Goal: Obtain resource: Download file/media

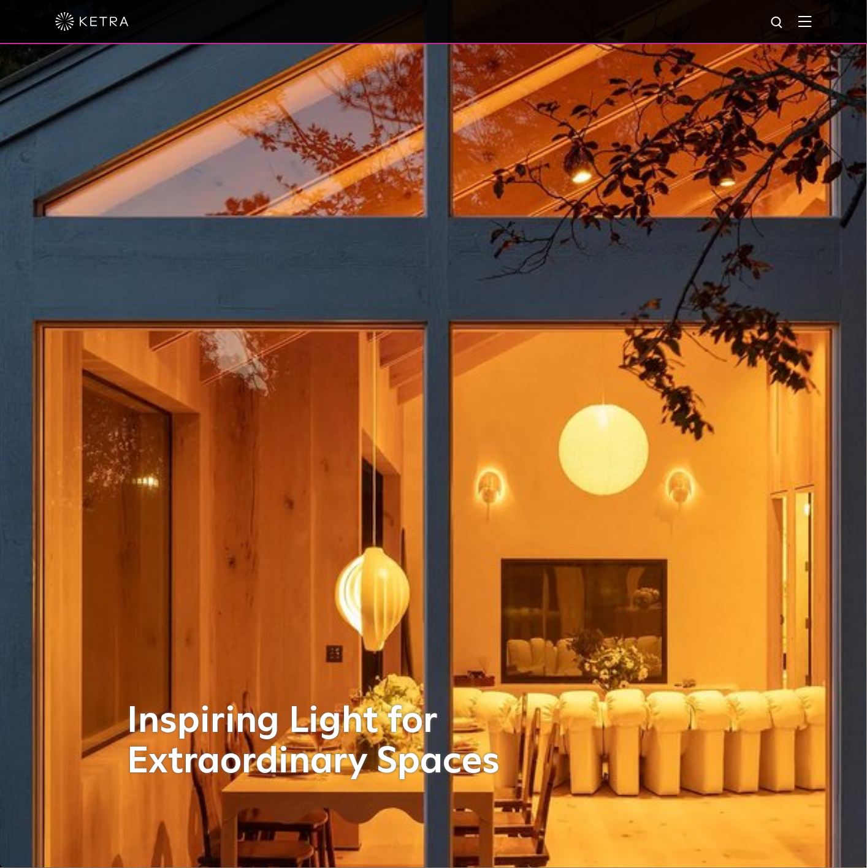
click at [812, 15] on div at bounding box center [433, 21] width 757 height 43
click at [812, 22] on img at bounding box center [804, 21] width 13 height 12
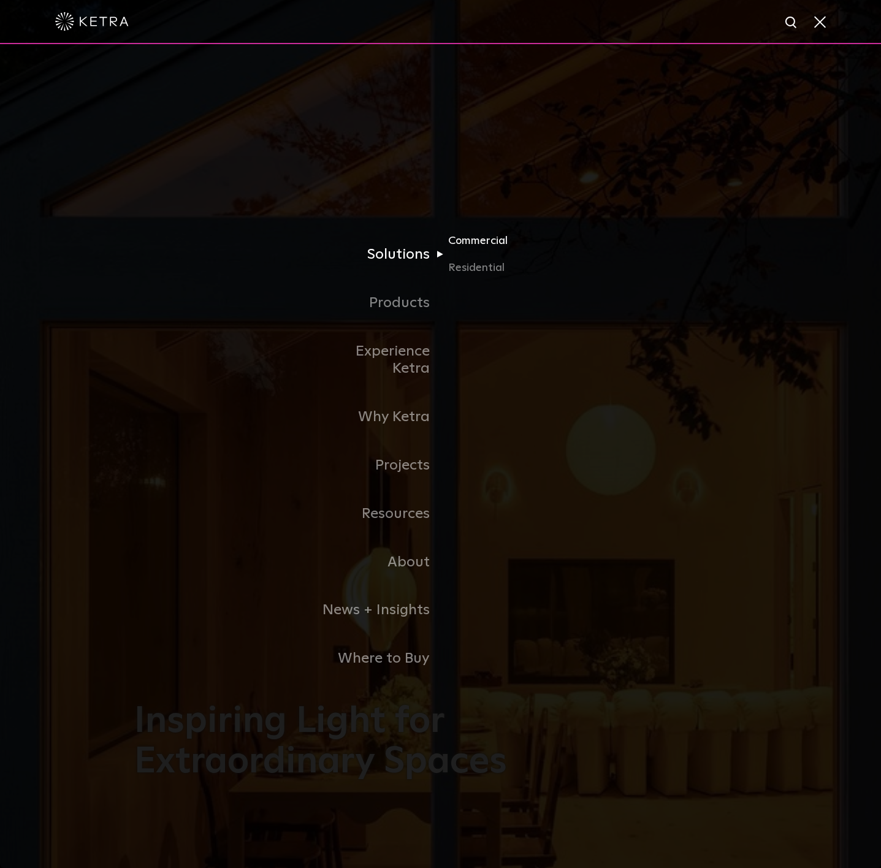
click at [479, 254] on link "Commercial" at bounding box center [507, 245] width 118 height 27
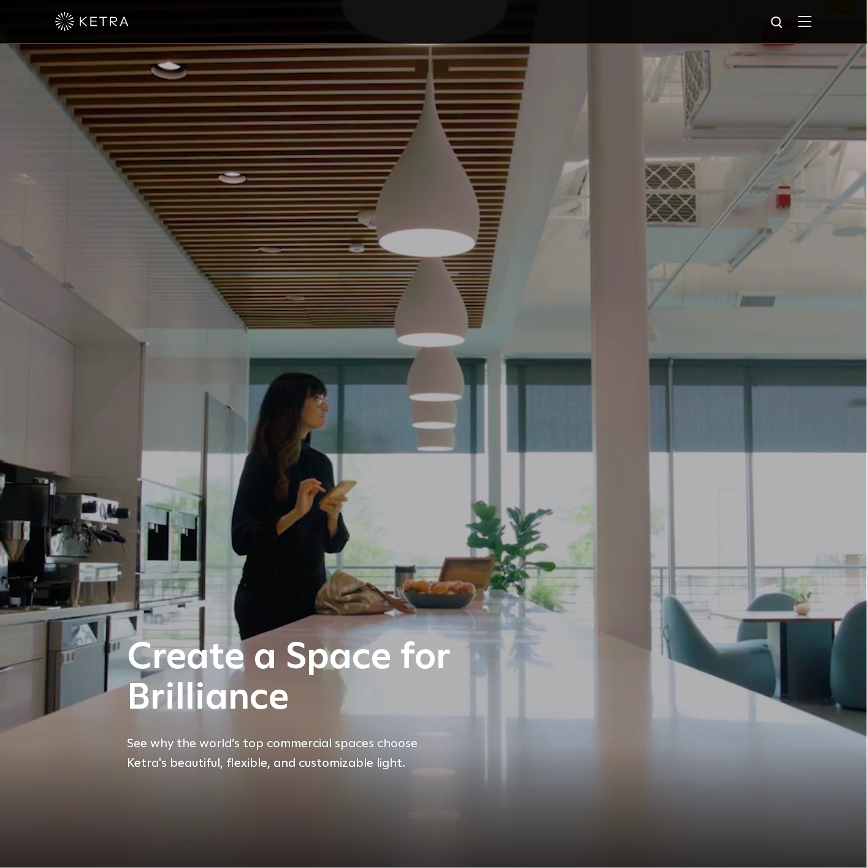
click at [812, 37] on div at bounding box center [433, 21] width 757 height 43
click at [812, 23] on img at bounding box center [804, 21] width 13 height 12
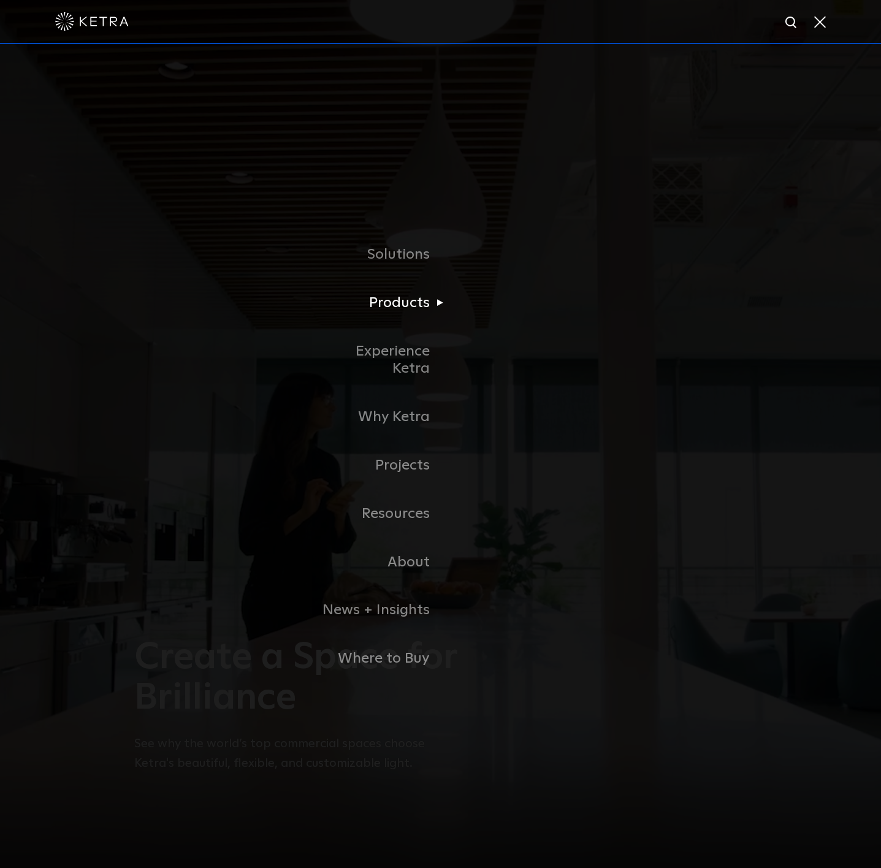
click at [493, 289] on li "Products Commercial Products Residential Products" at bounding box center [440, 303] width 251 height 48
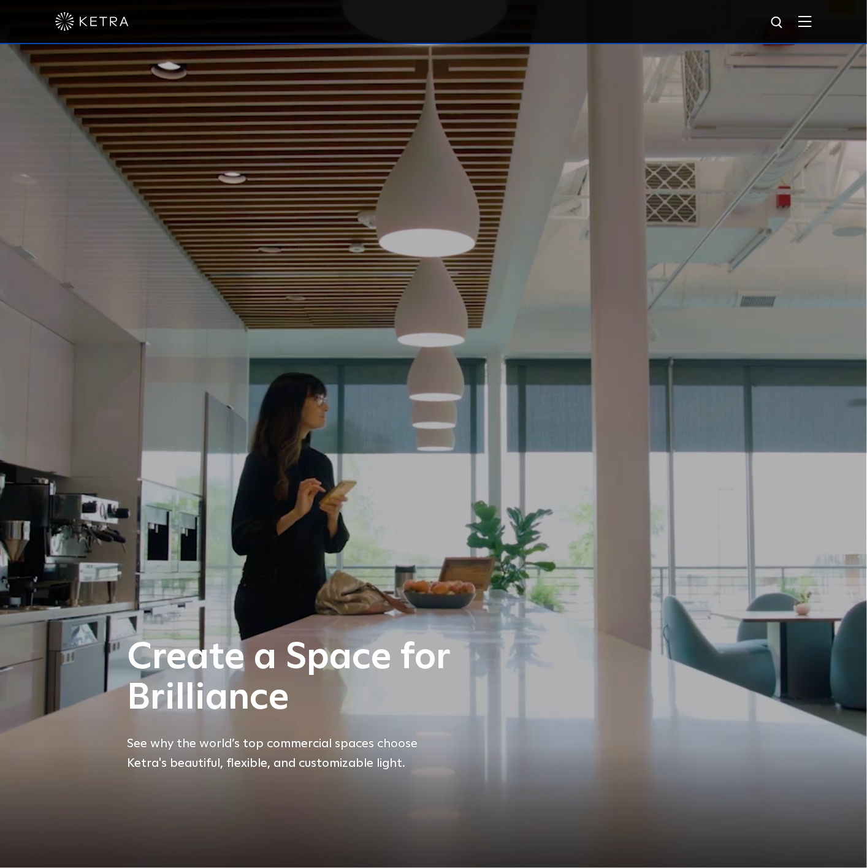
click at [812, 22] on img at bounding box center [804, 21] width 13 height 12
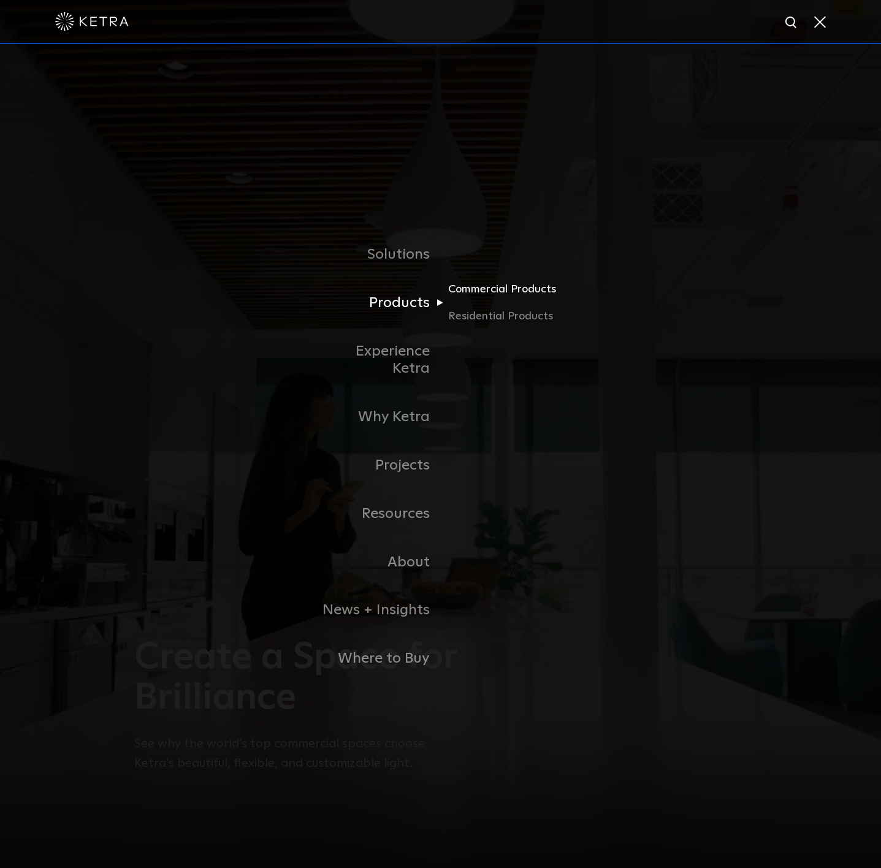
click at [482, 297] on link "Commercial Products" at bounding box center [507, 294] width 118 height 27
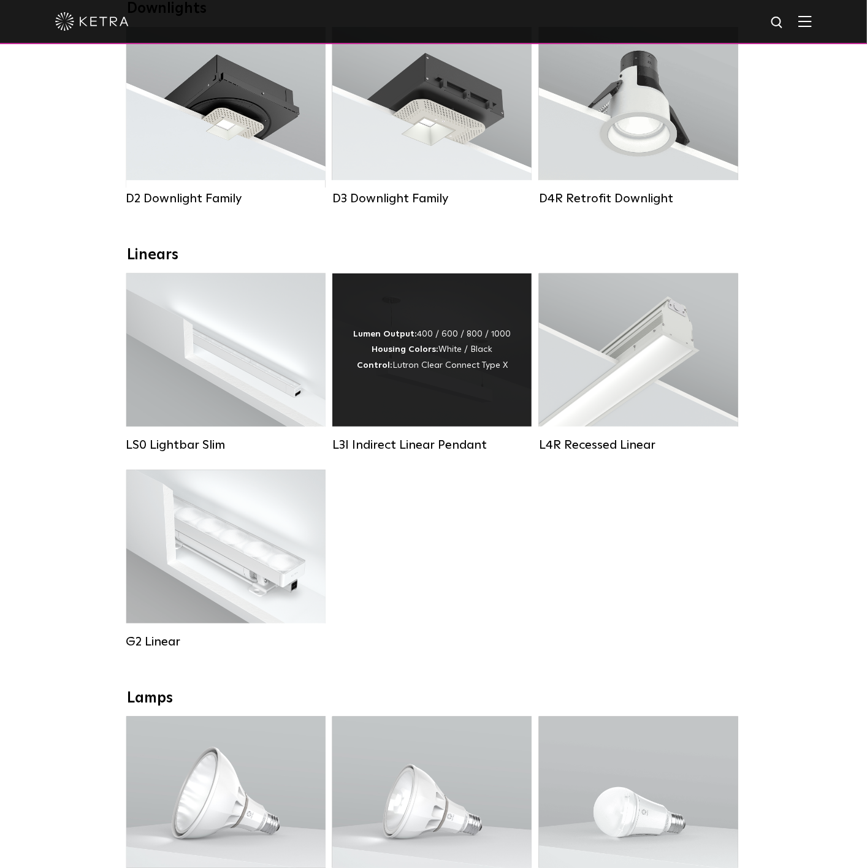
scroll to position [252, 0]
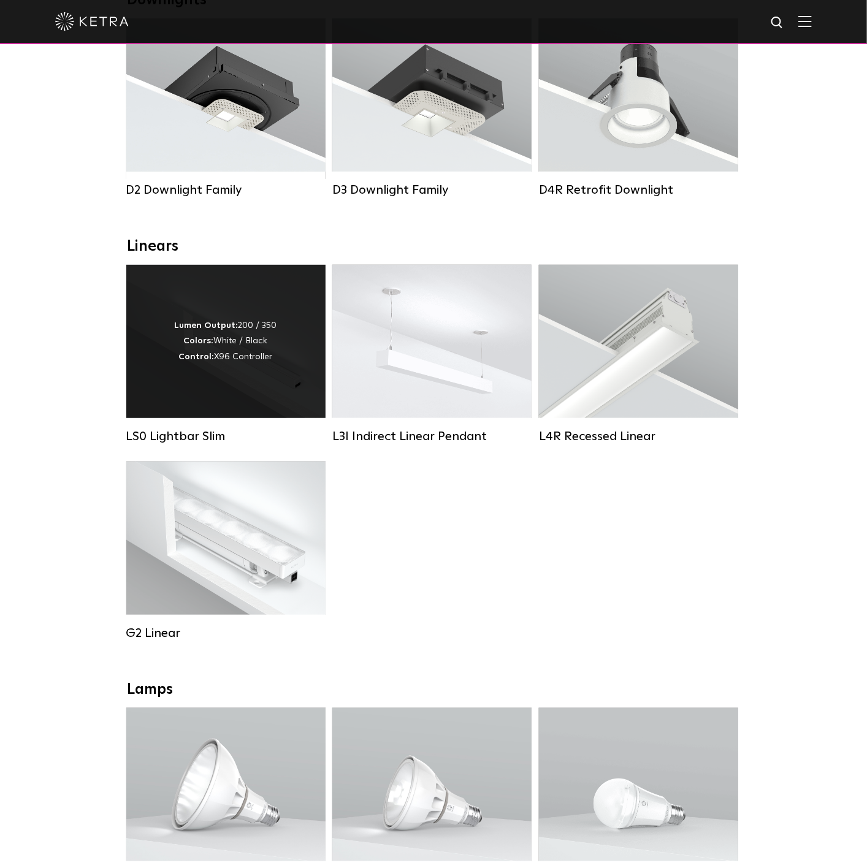
click at [240, 340] on div "Lumen Output: 200 / 350 Colors: White / Black Control: X96 Controller" at bounding box center [226, 341] width 102 height 47
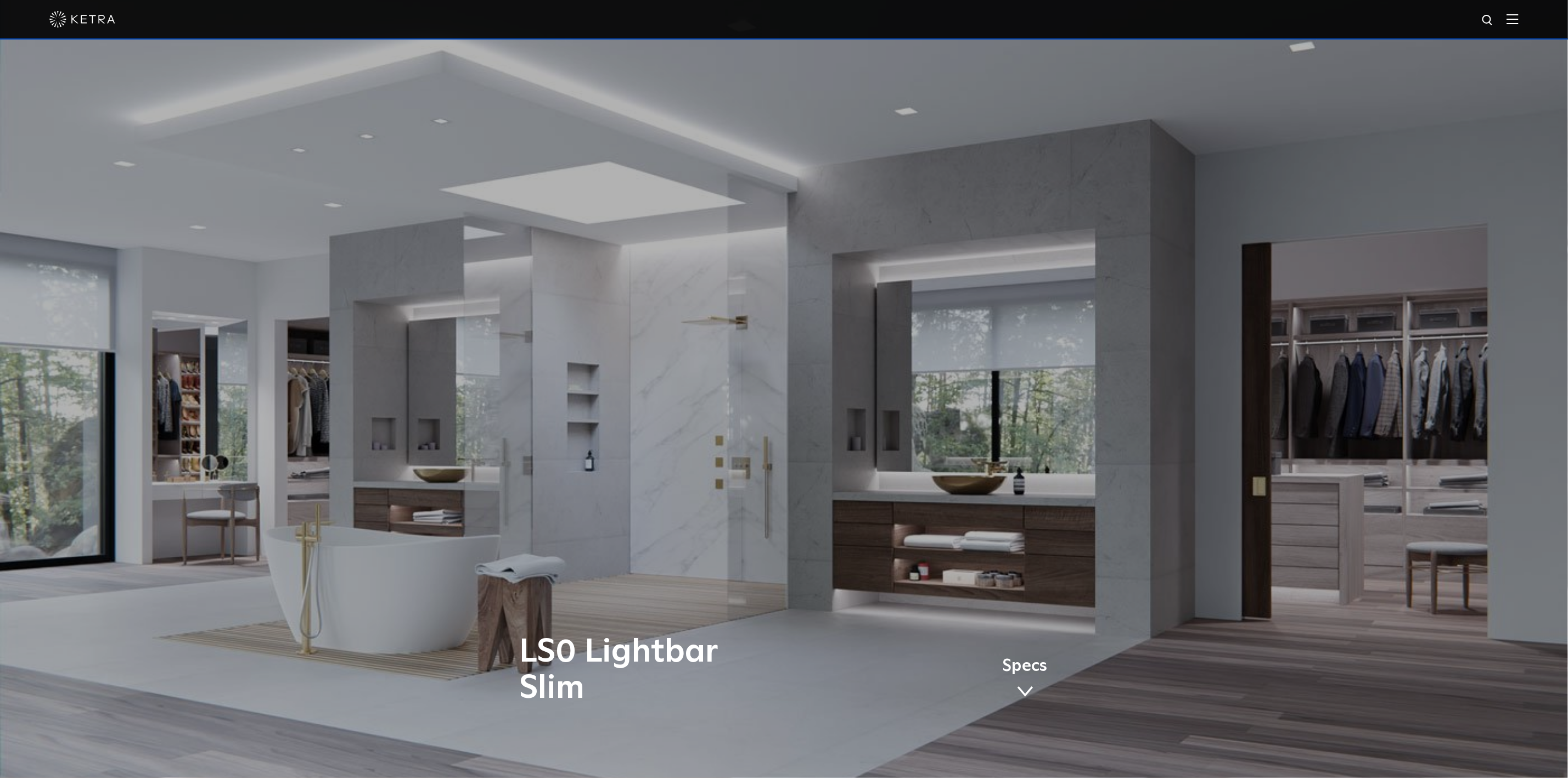
scroll to position [426, 0]
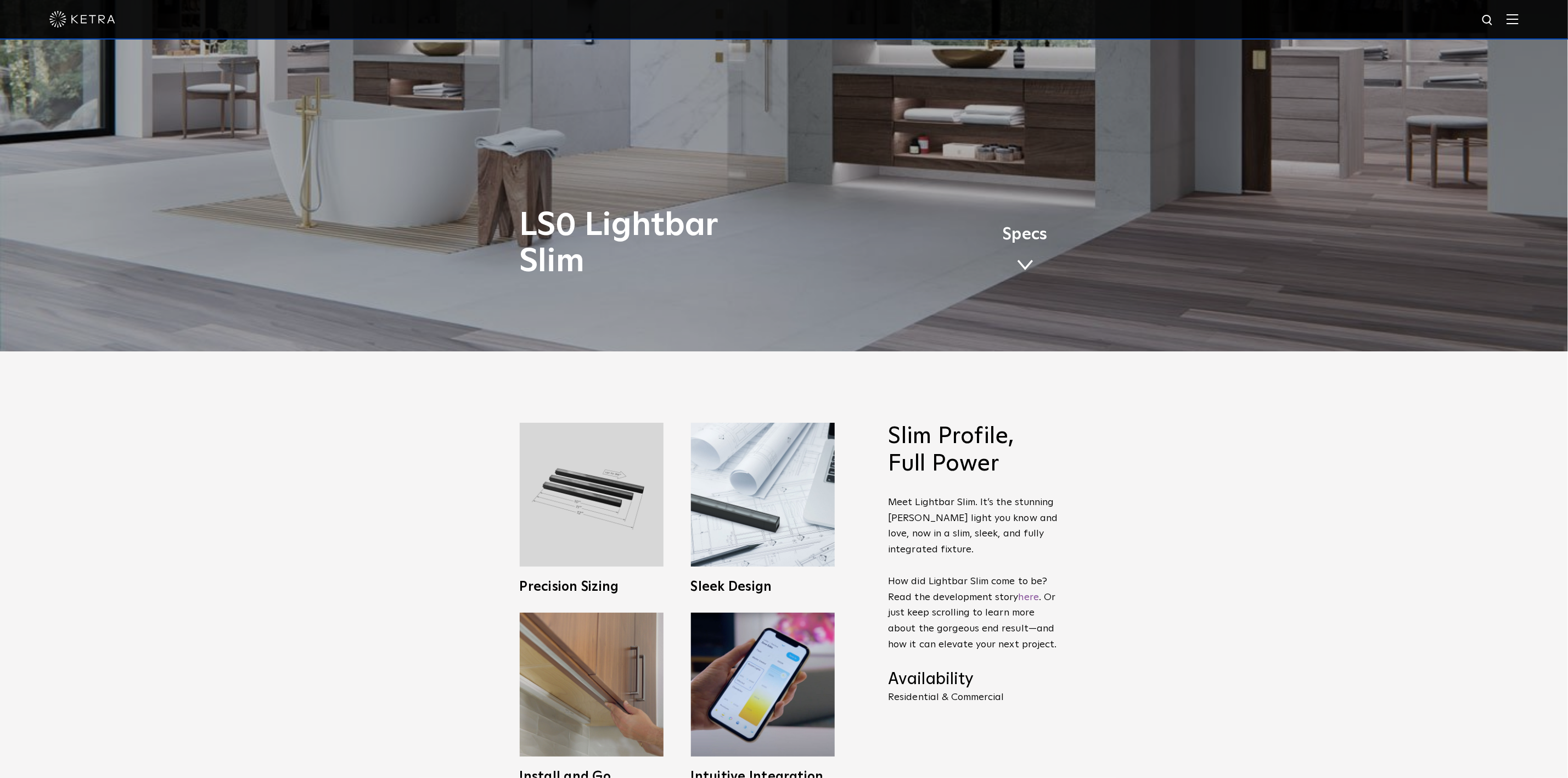
click at [775, 254] on link "Specs" at bounding box center [1025, 253] width 45 height 43
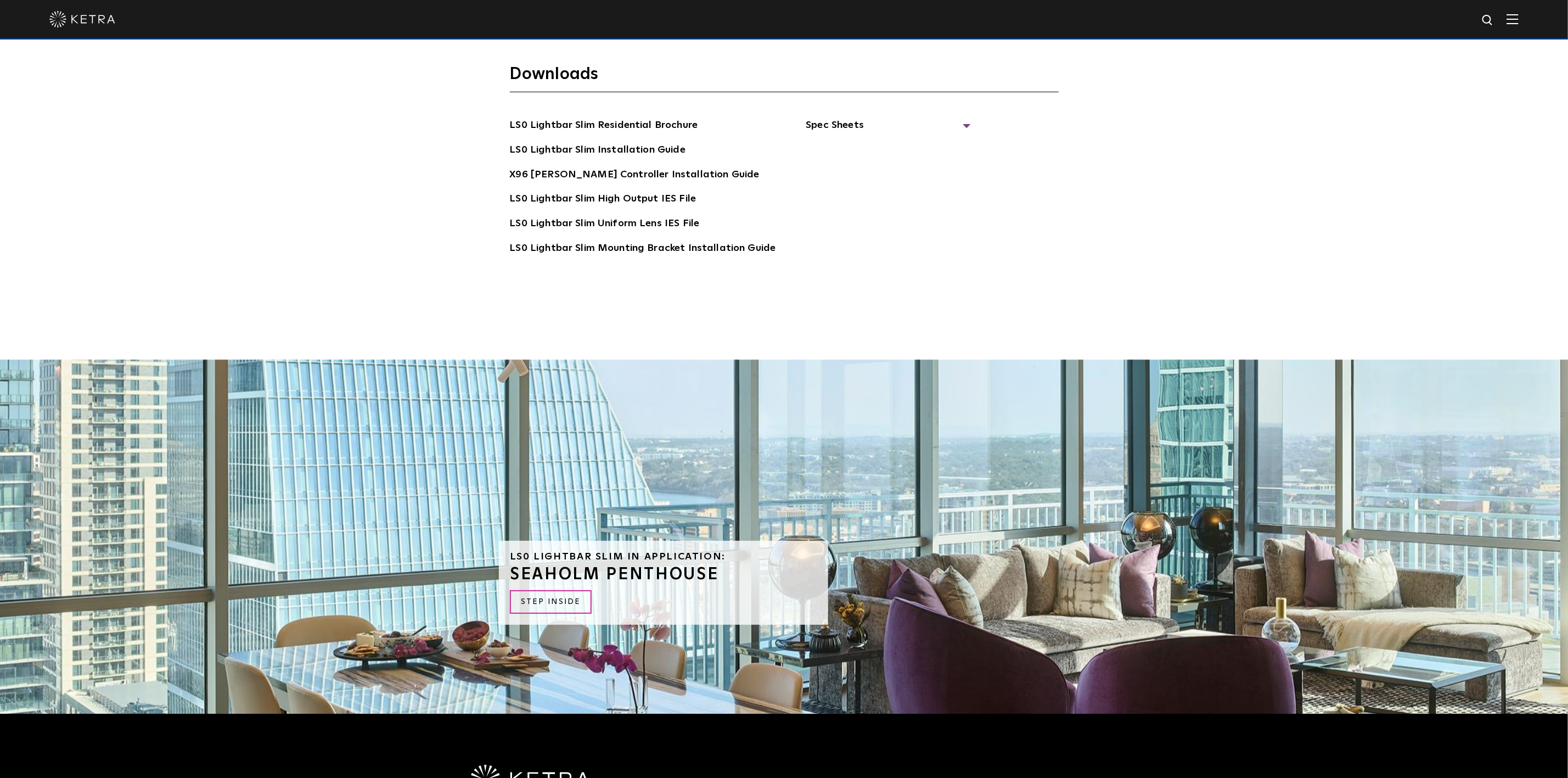
scroll to position [3066, 0]
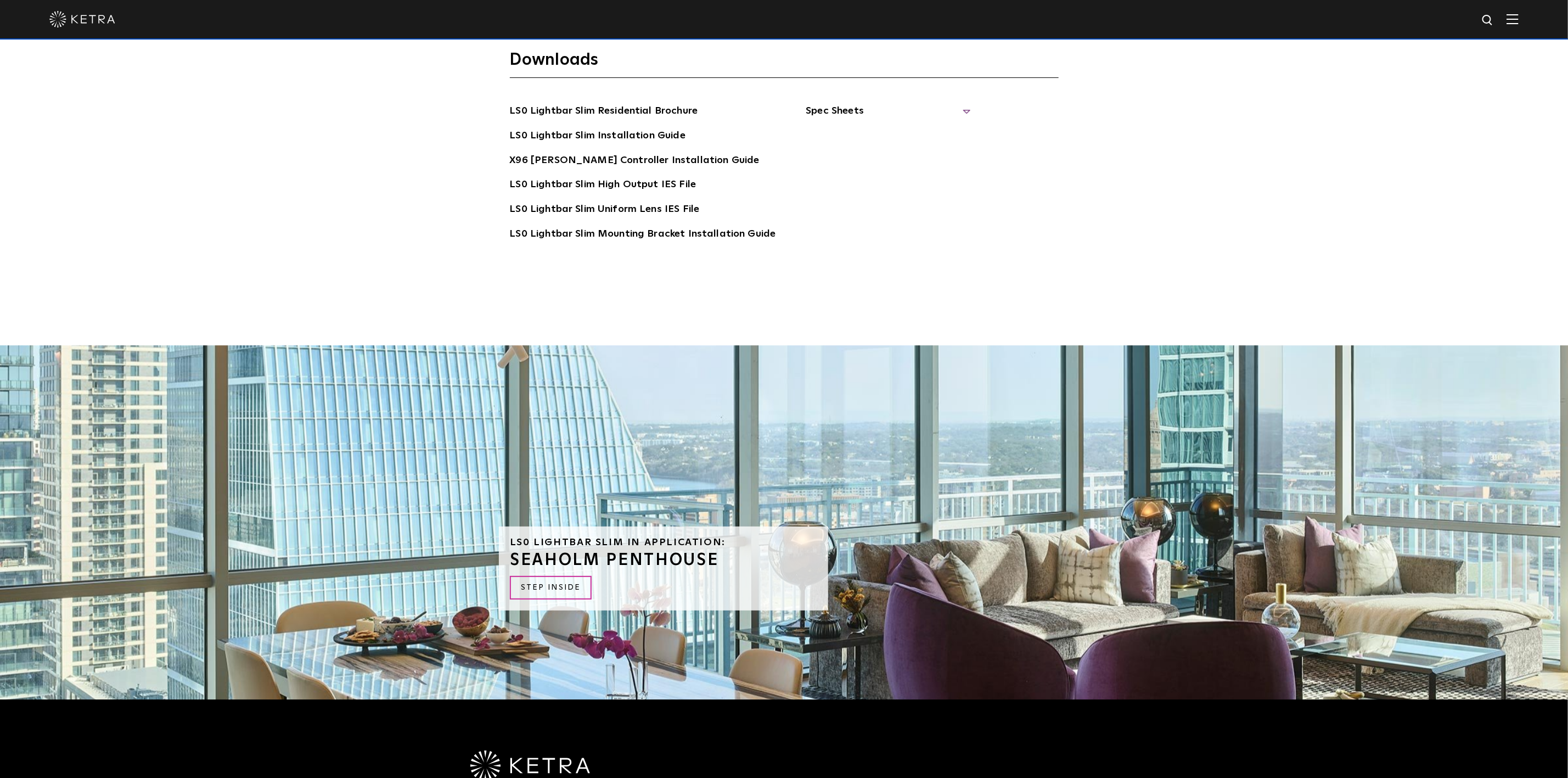
click at [775, 103] on span "Spec Sheets" at bounding box center [888, 115] width 165 height 24
click at [775, 127] on link "LS0 Lightbar Slim Spec Sheet" at bounding box center [890, 136] width 141 height 18
